Goal: Transaction & Acquisition: Obtain resource

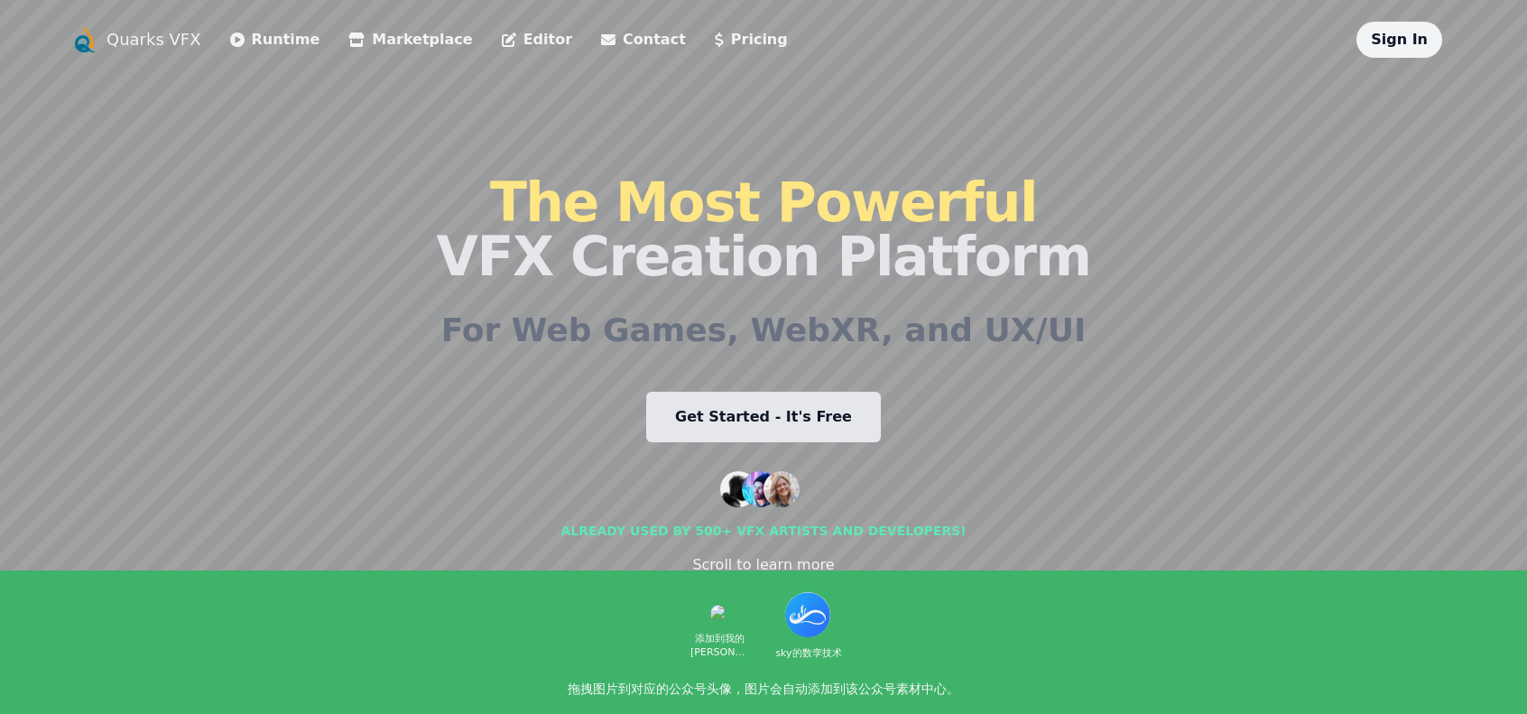
click at [832, 425] on link "Get Started - It's Free" at bounding box center [763, 417] width 235 height 51
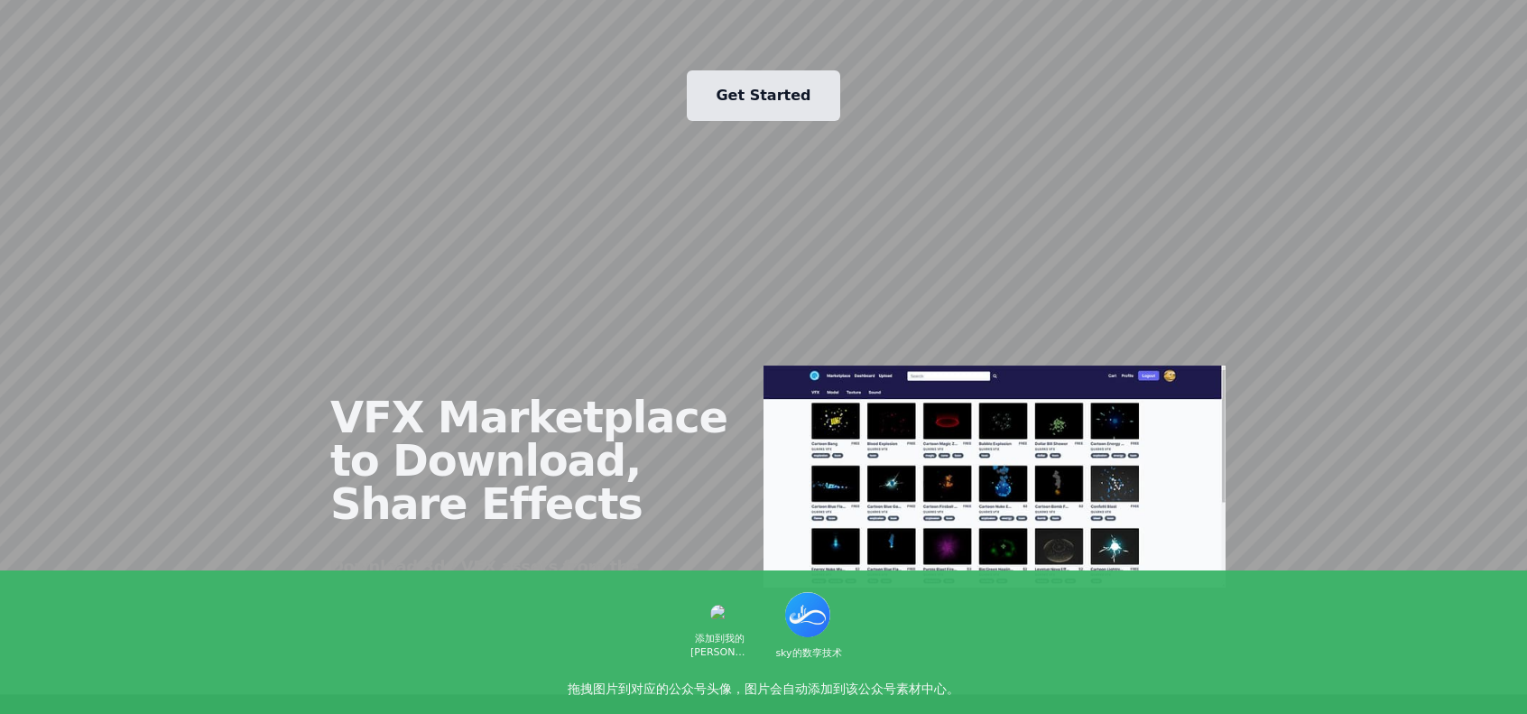
scroll to position [1985, 0]
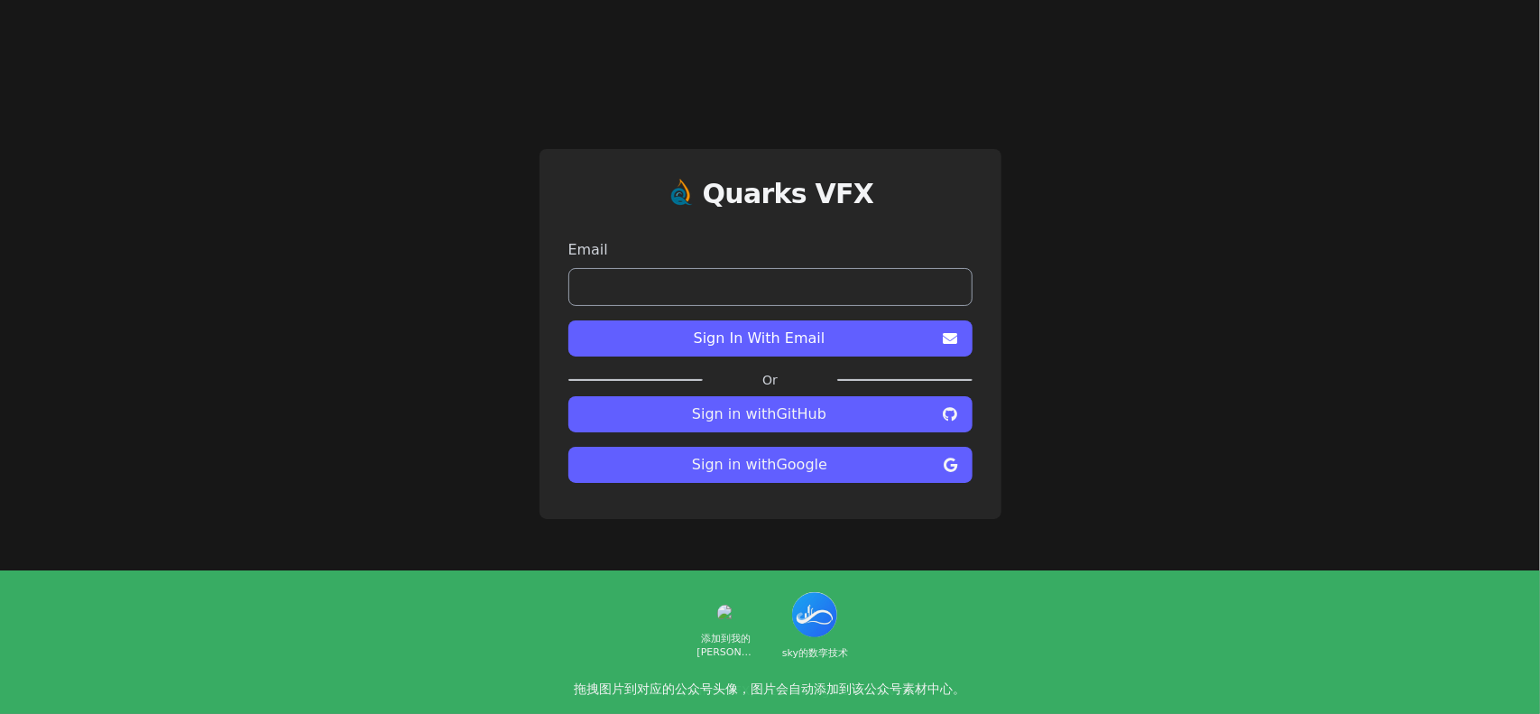
click at [822, 415] on span "Sign in with GitHub" at bounding box center [760, 414] width 354 height 22
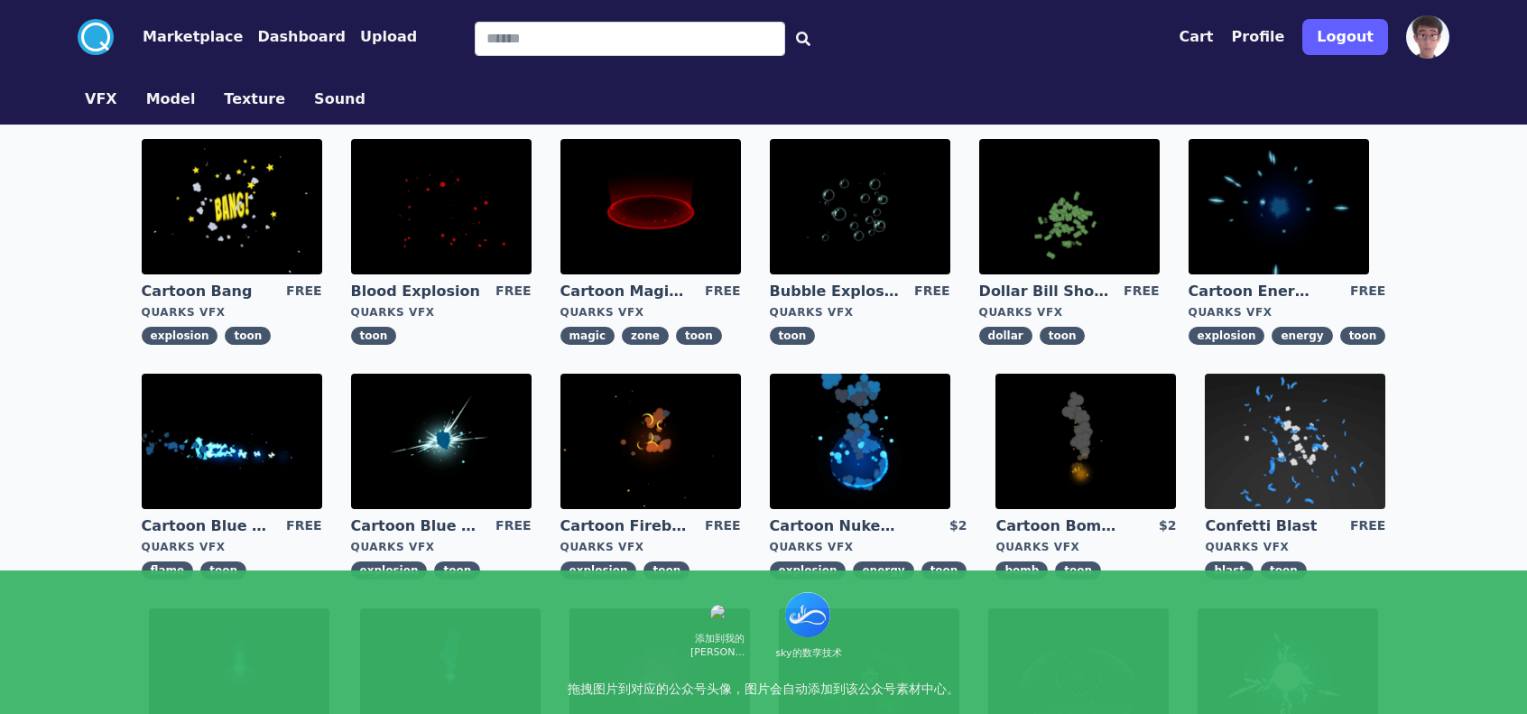
click at [12, 296] on div ".cls-1{fill:#fff;}.cls-2{fill:#29abe2;} Marketplace Dashboard Upload Cart Profi…" at bounding box center [763, 690] width 1527 height 1381
click at [67, 390] on div ".cls-1{fill:#fff;}.cls-2{fill:#29abe2;} Marketplace Dashboard Upload Cart Profi…" at bounding box center [763, 690] width 1527 height 1381
